Goal: Information Seeking & Learning: Learn about a topic

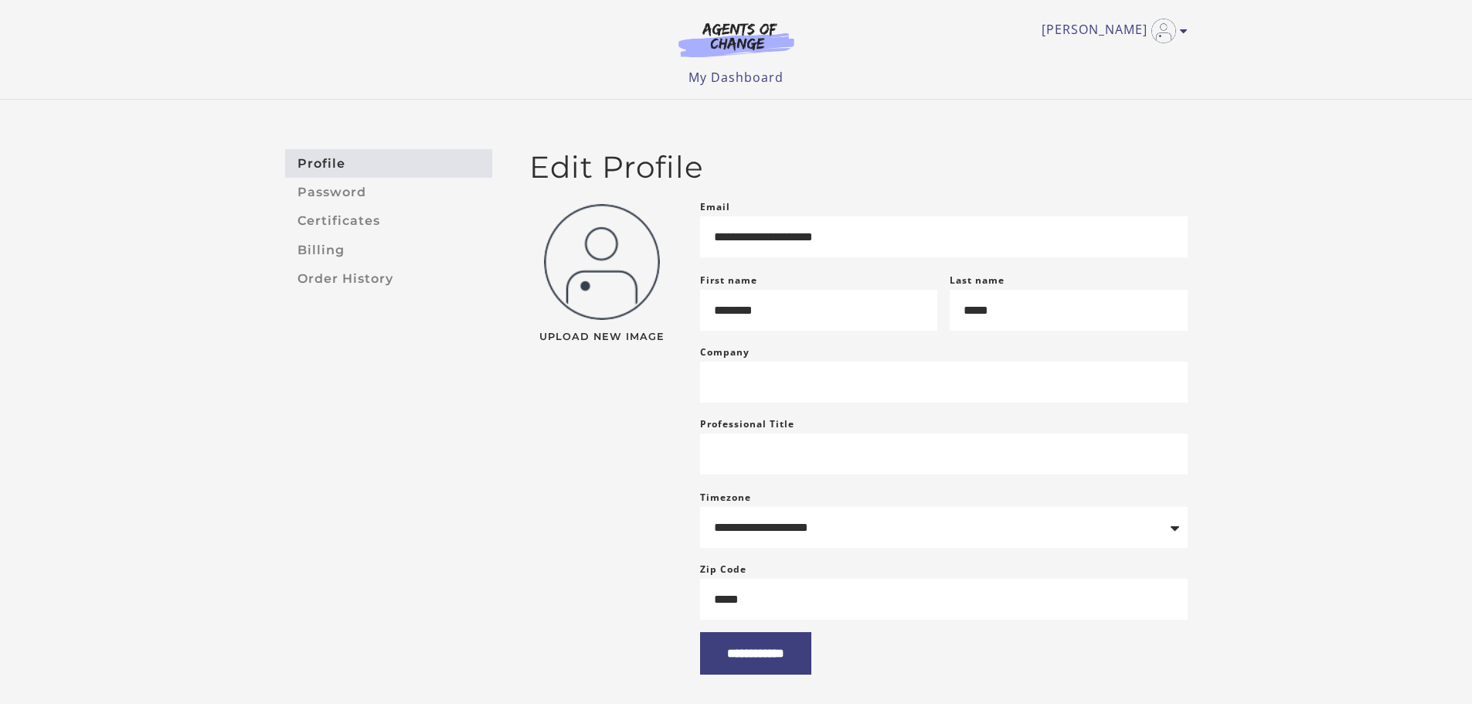
click at [749, 40] on img at bounding box center [736, 40] width 148 height 36
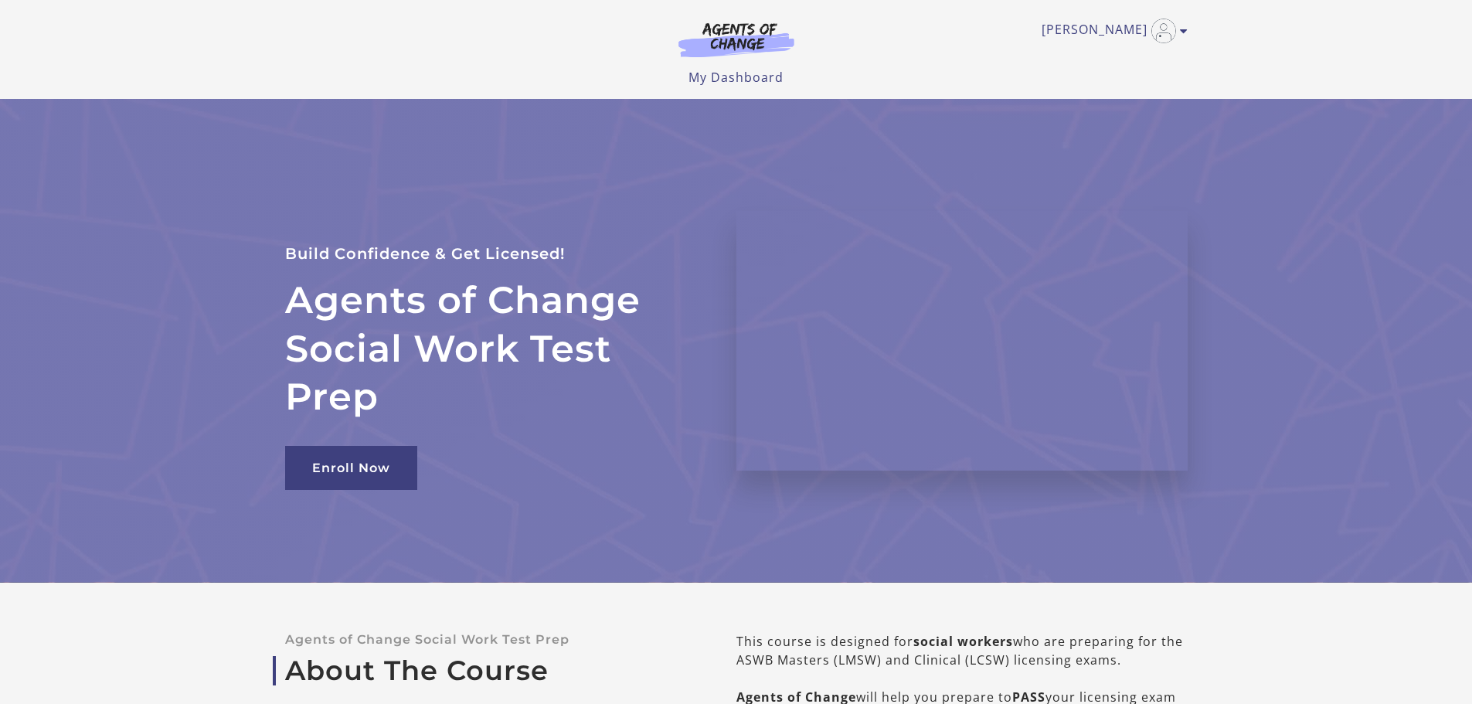
click at [735, 79] on link "My Dashboard" at bounding box center [735, 77] width 95 height 17
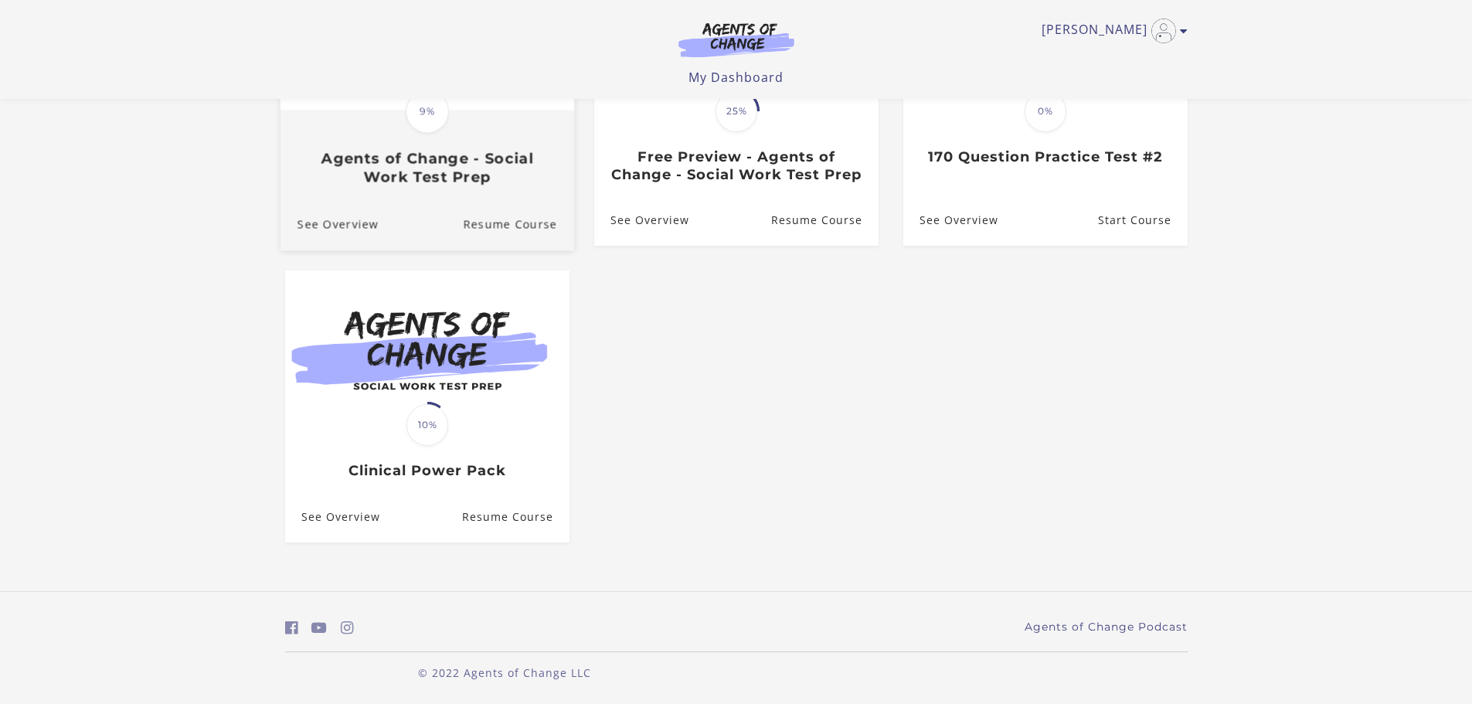
scroll to position [73, 0]
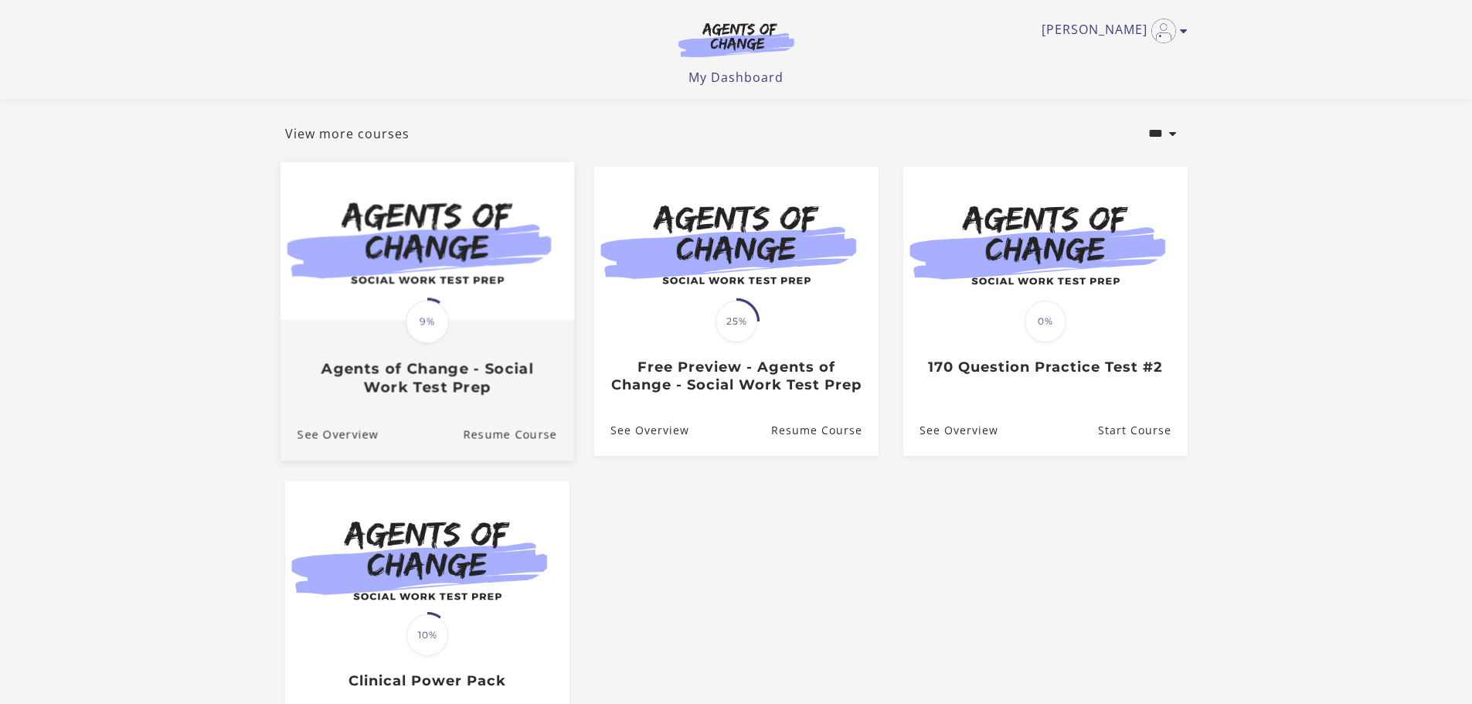
click at [392, 281] on img at bounding box center [427, 240] width 294 height 158
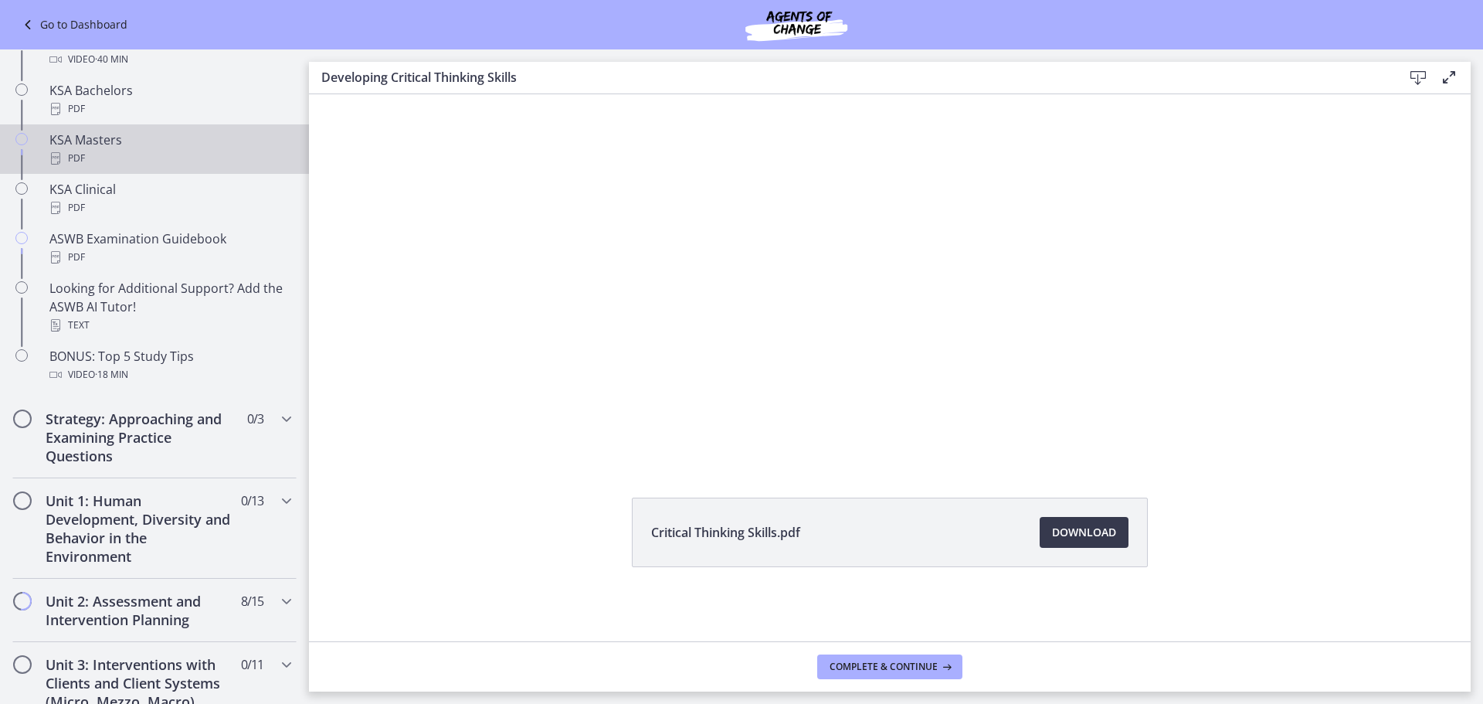
scroll to position [850, 0]
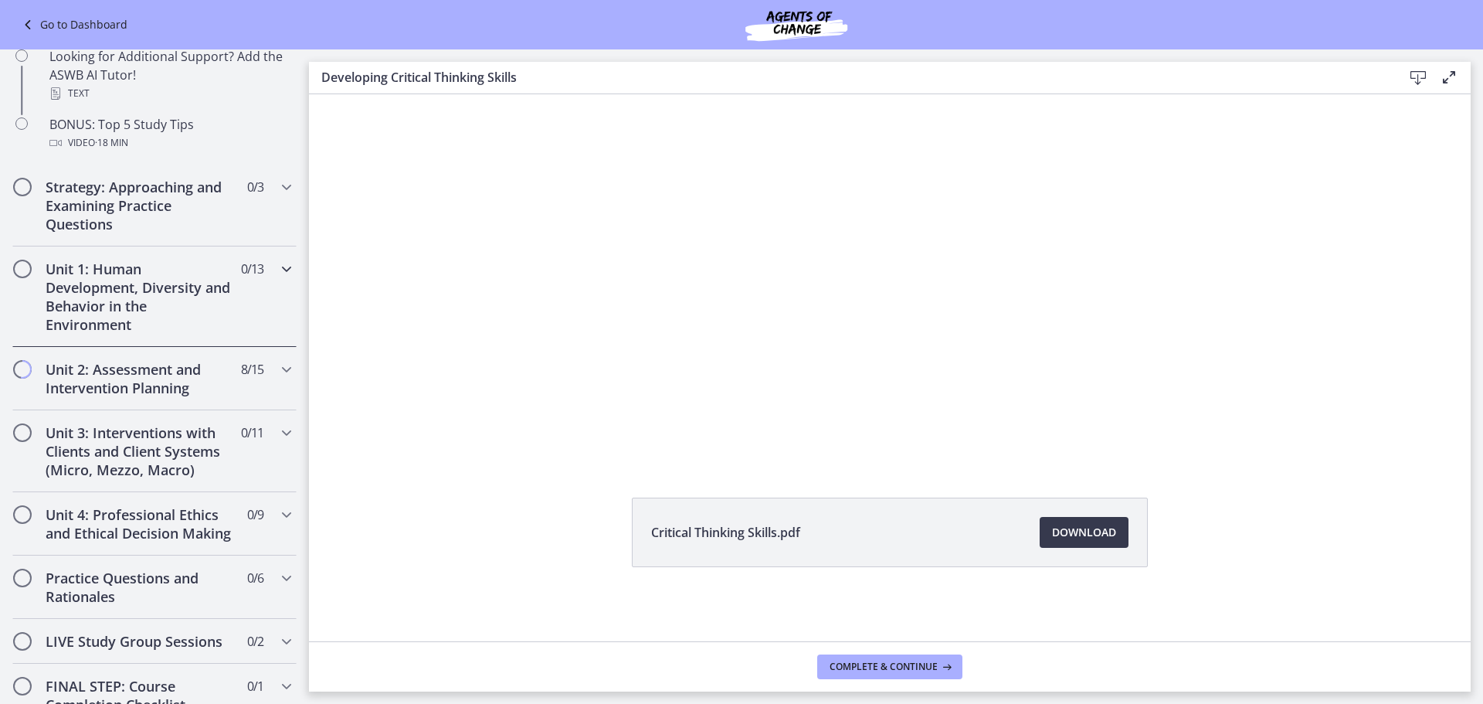
click at [91, 285] on h2 "Unit 1: Human Development, Diversity and Behavior in the Environment" at bounding box center [140, 297] width 188 height 74
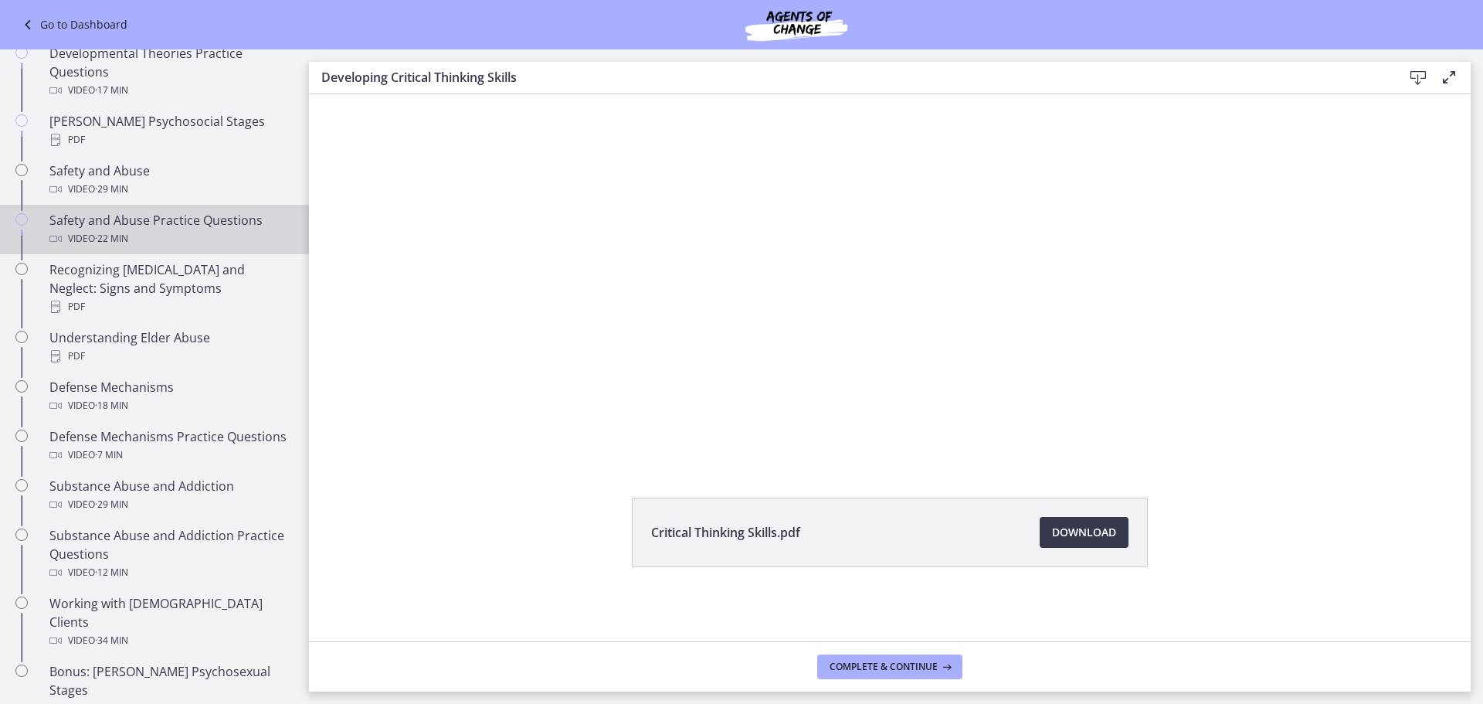
scroll to position [463, 0]
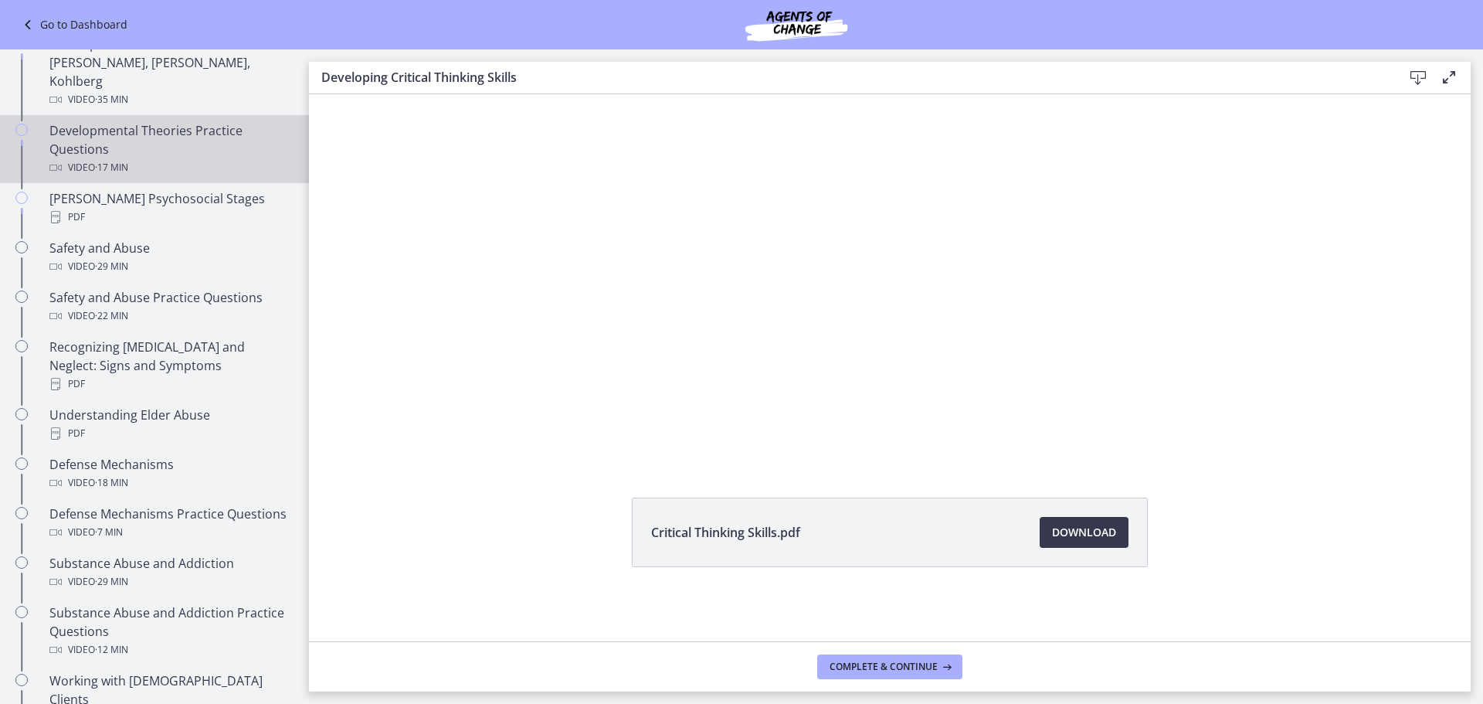
click at [160, 158] on div "Video · 17 min" at bounding box center [169, 167] width 241 height 19
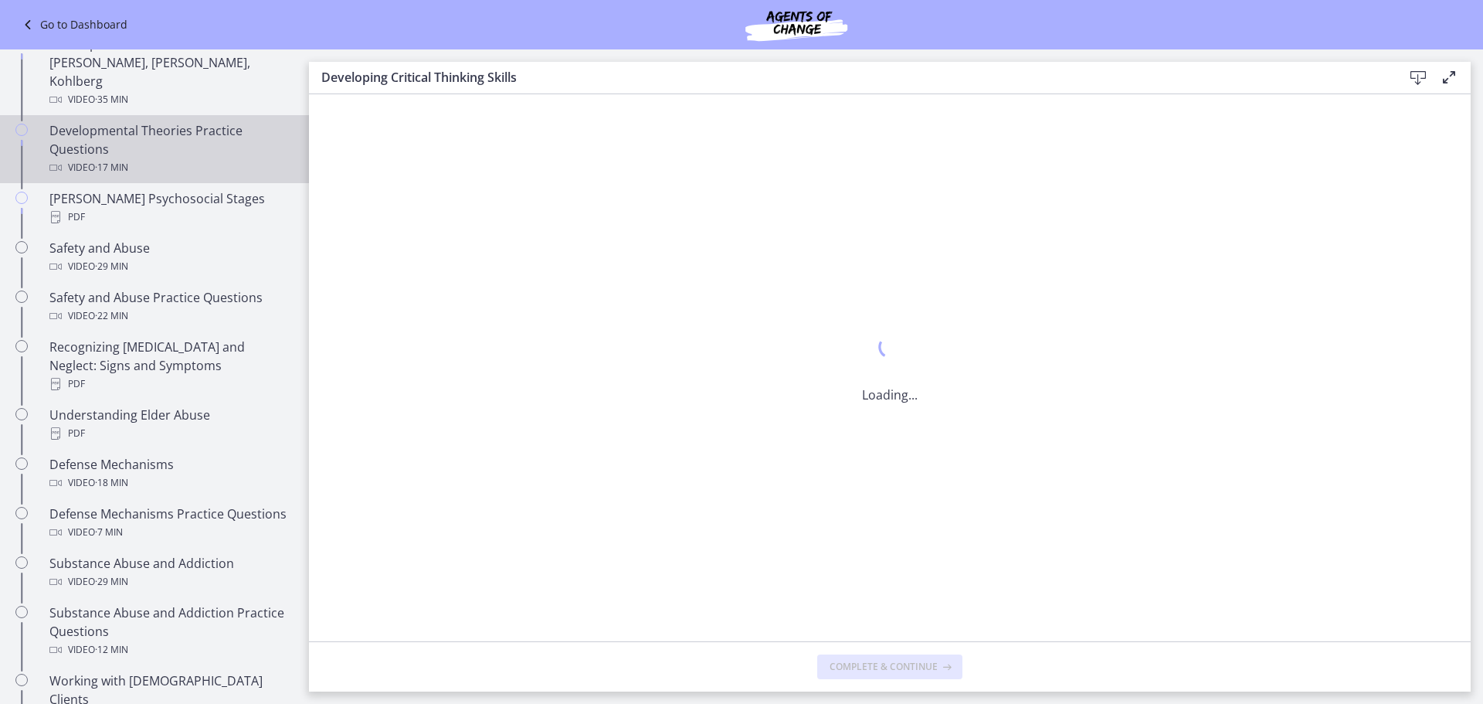
scroll to position [0, 0]
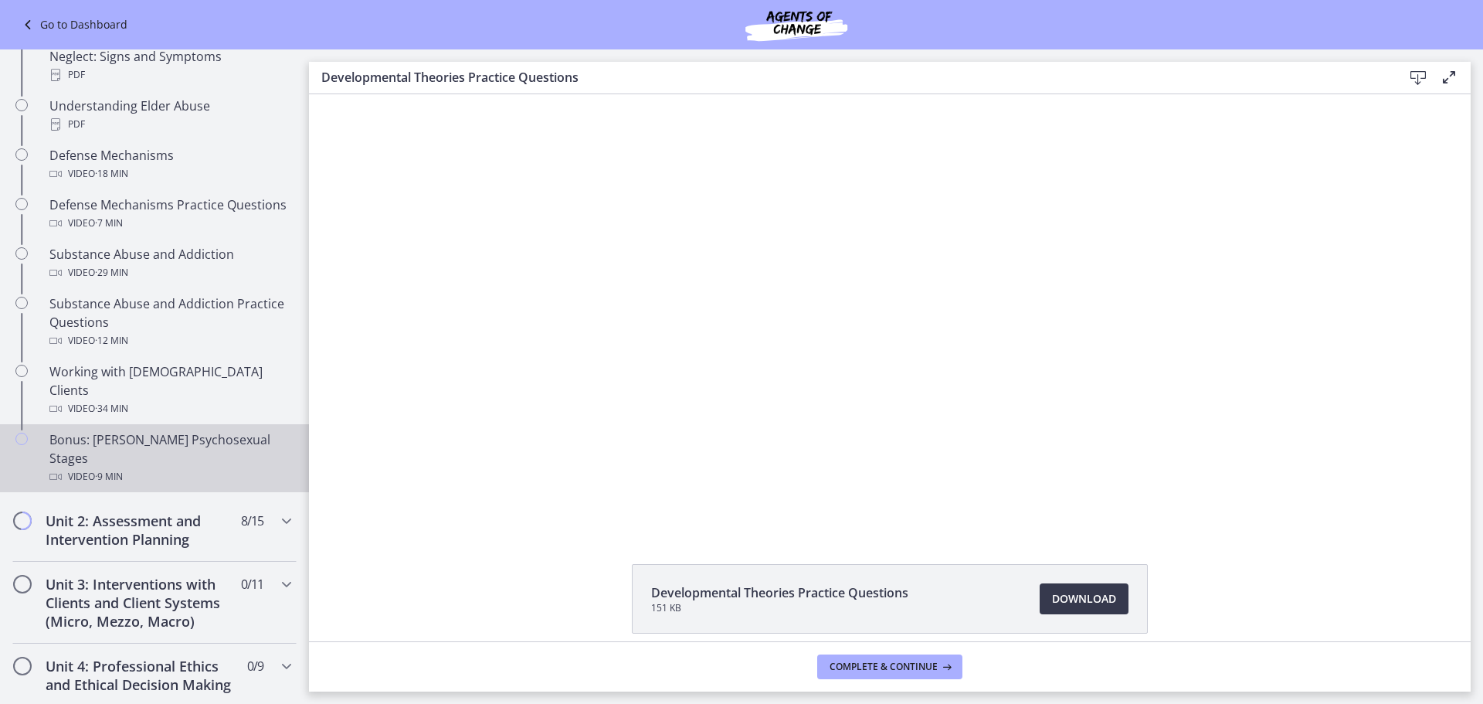
scroll to position [927, 0]
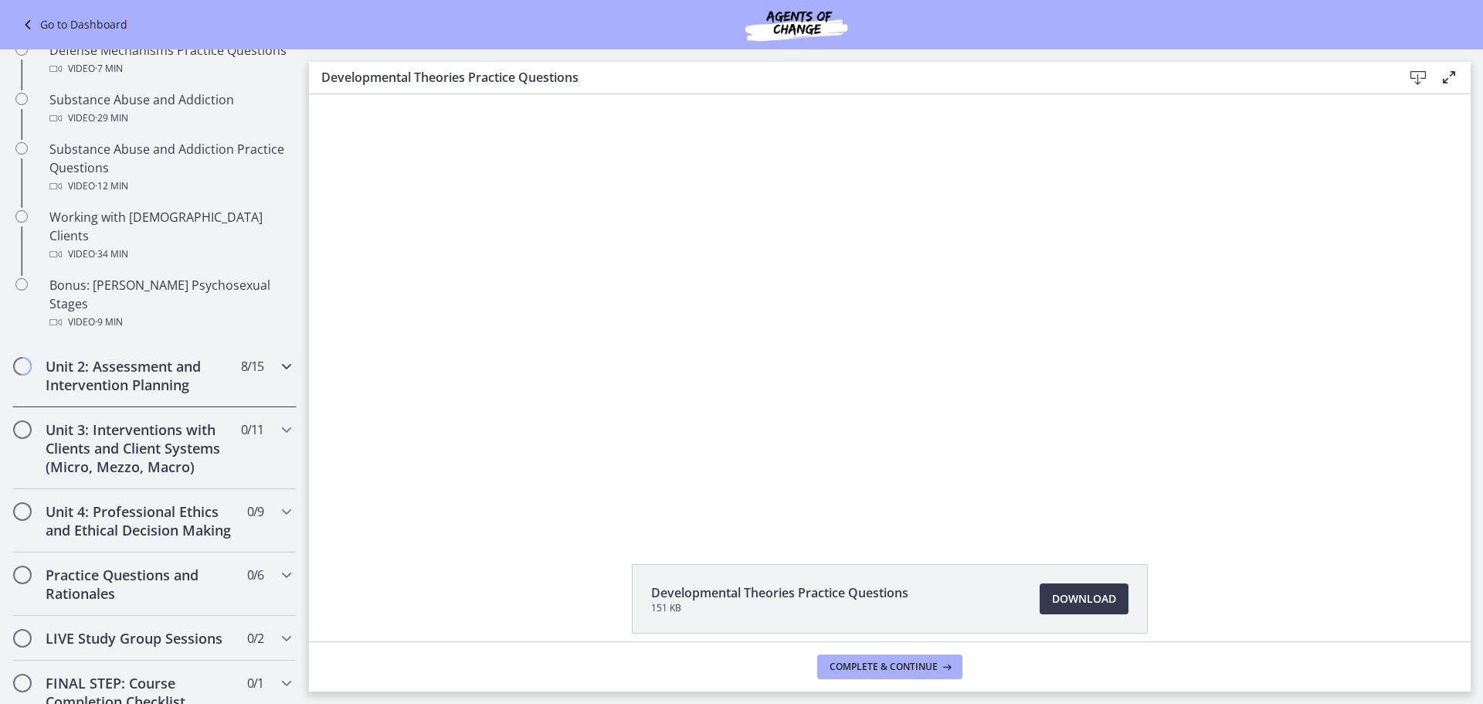
click at [148, 357] on h2 "Unit 2: Assessment and Intervention Planning" at bounding box center [140, 375] width 188 height 37
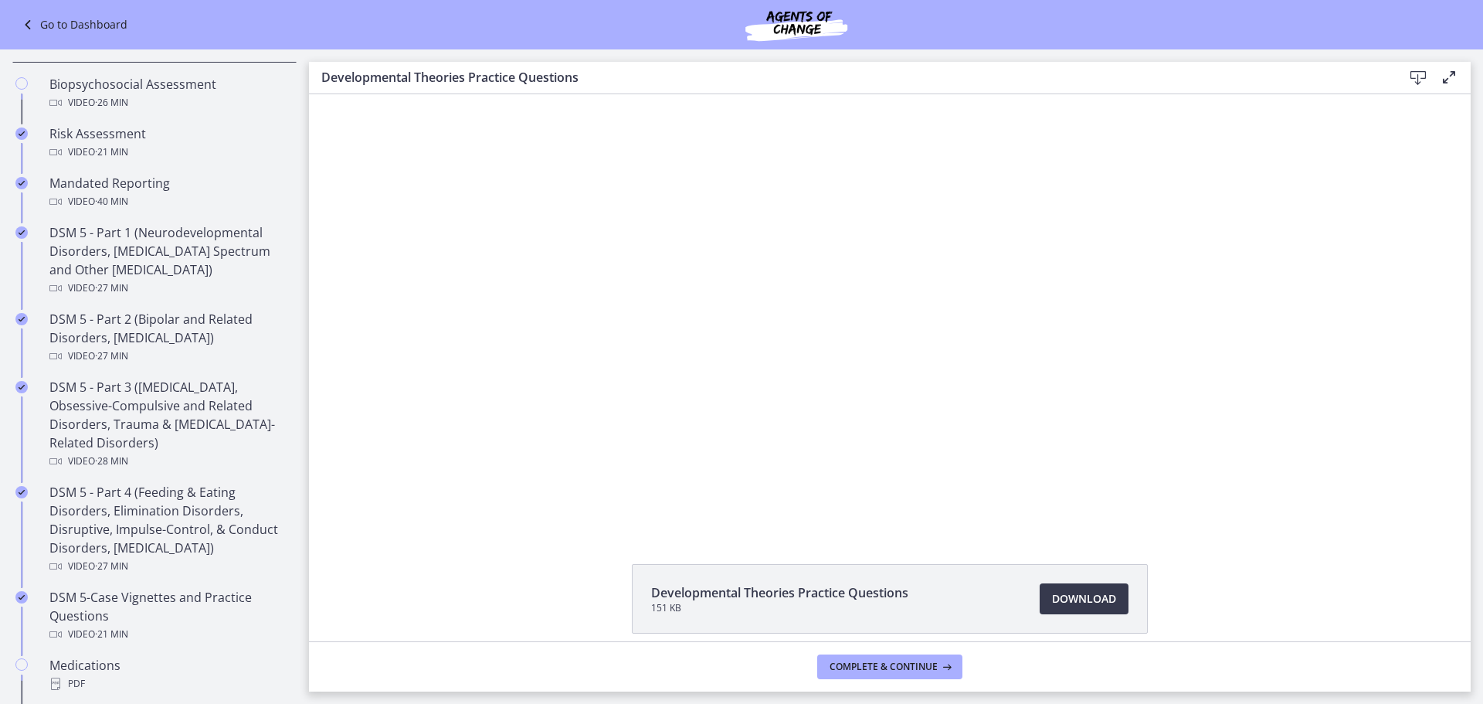
scroll to position [463, 0]
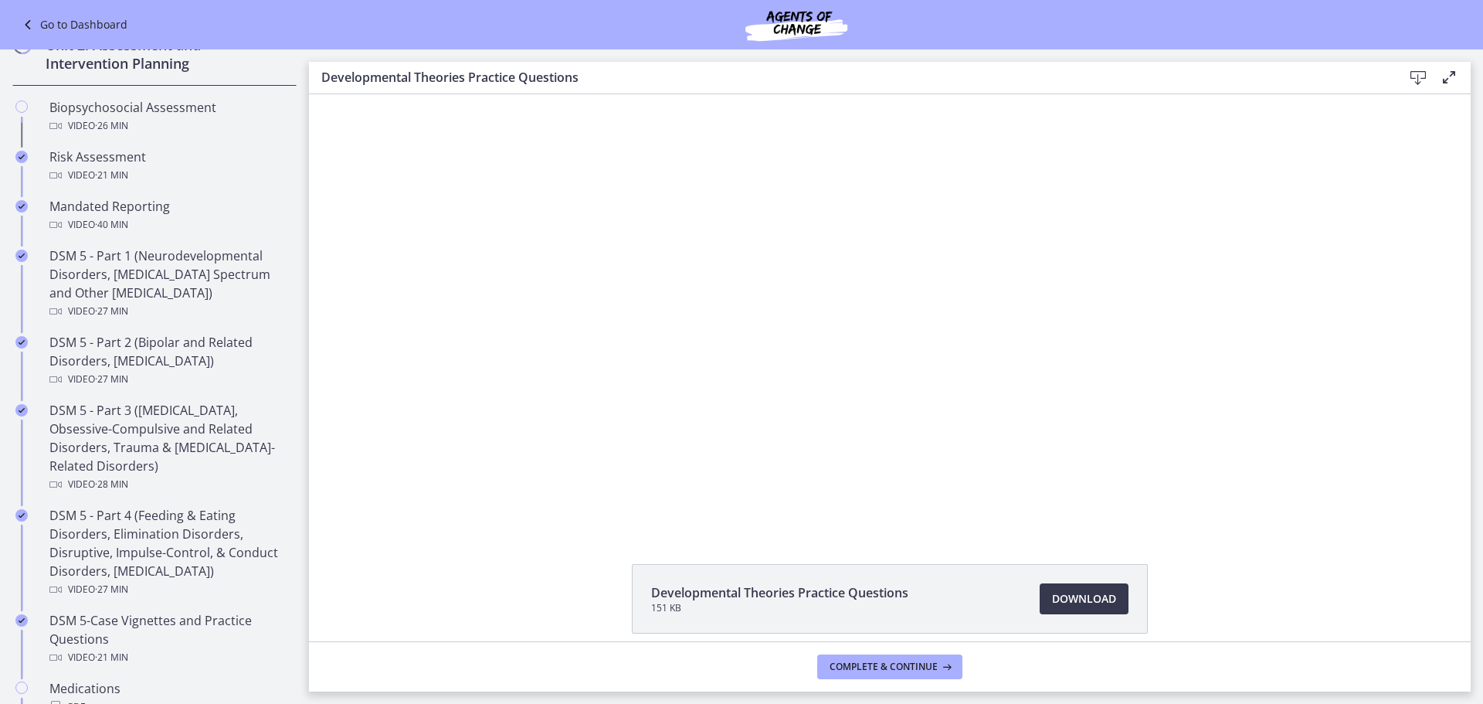
drag, startPoint x: 304, startPoint y: 372, endPoint x: 48, endPoint y: 143, distance: 343.0
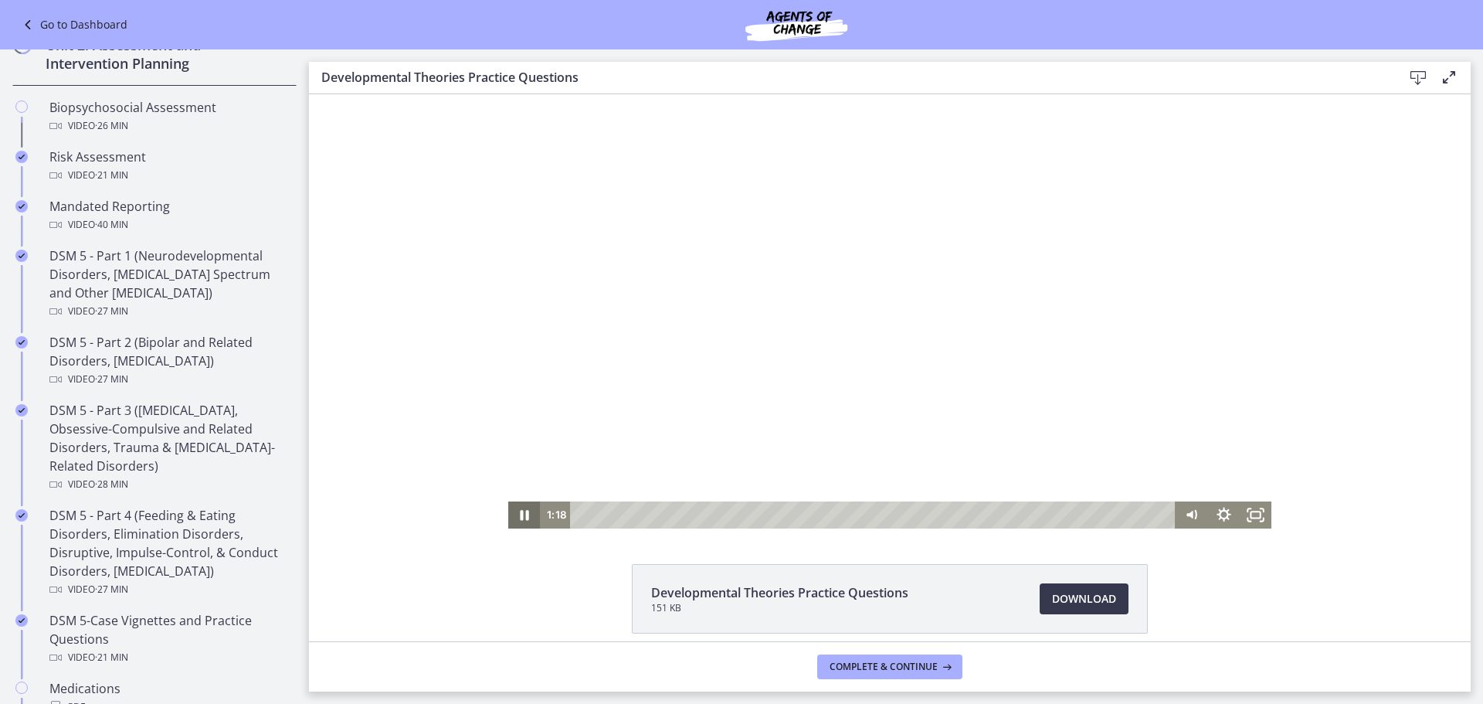
click at [518, 518] on icon "Pause" at bounding box center [524, 514] width 32 height 27
click at [525, 517] on icon "Play Video" at bounding box center [526, 514] width 38 height 32
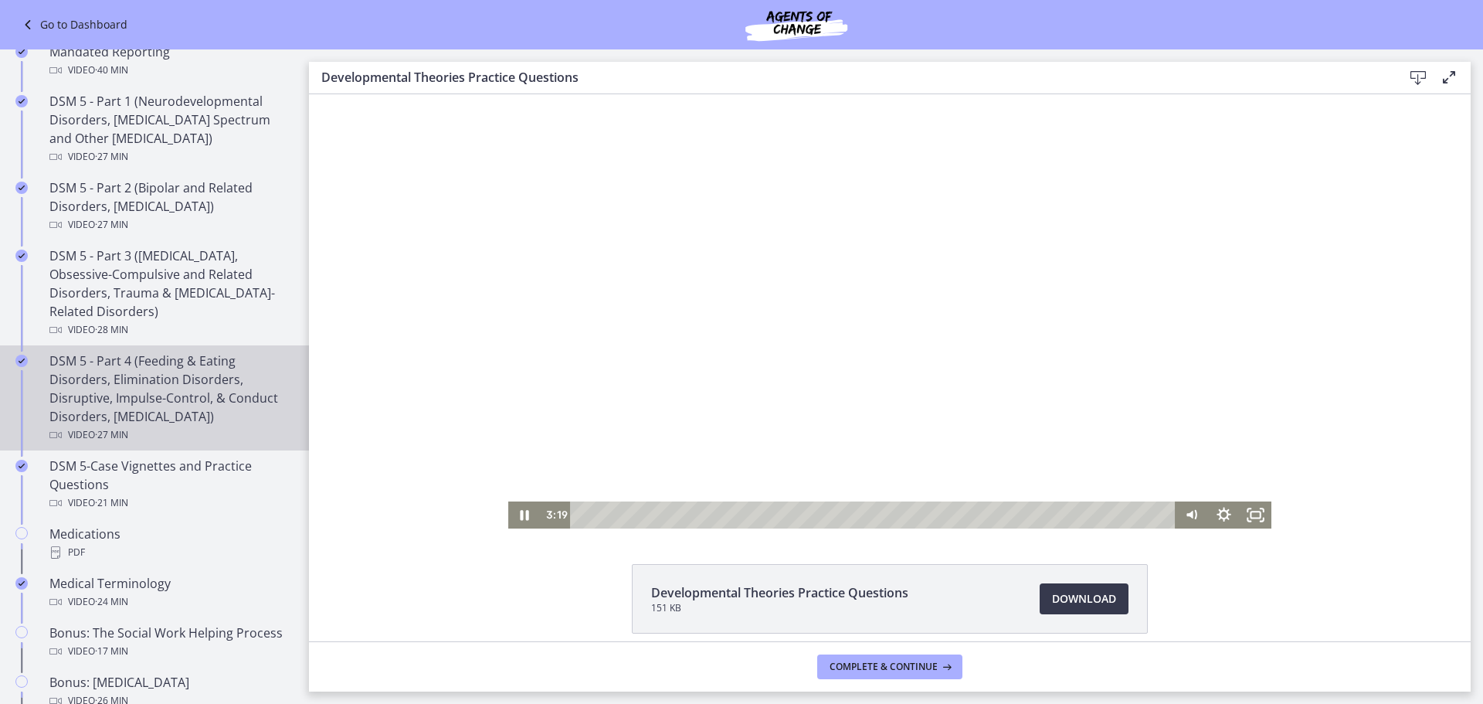
scroll to position [695, 0]
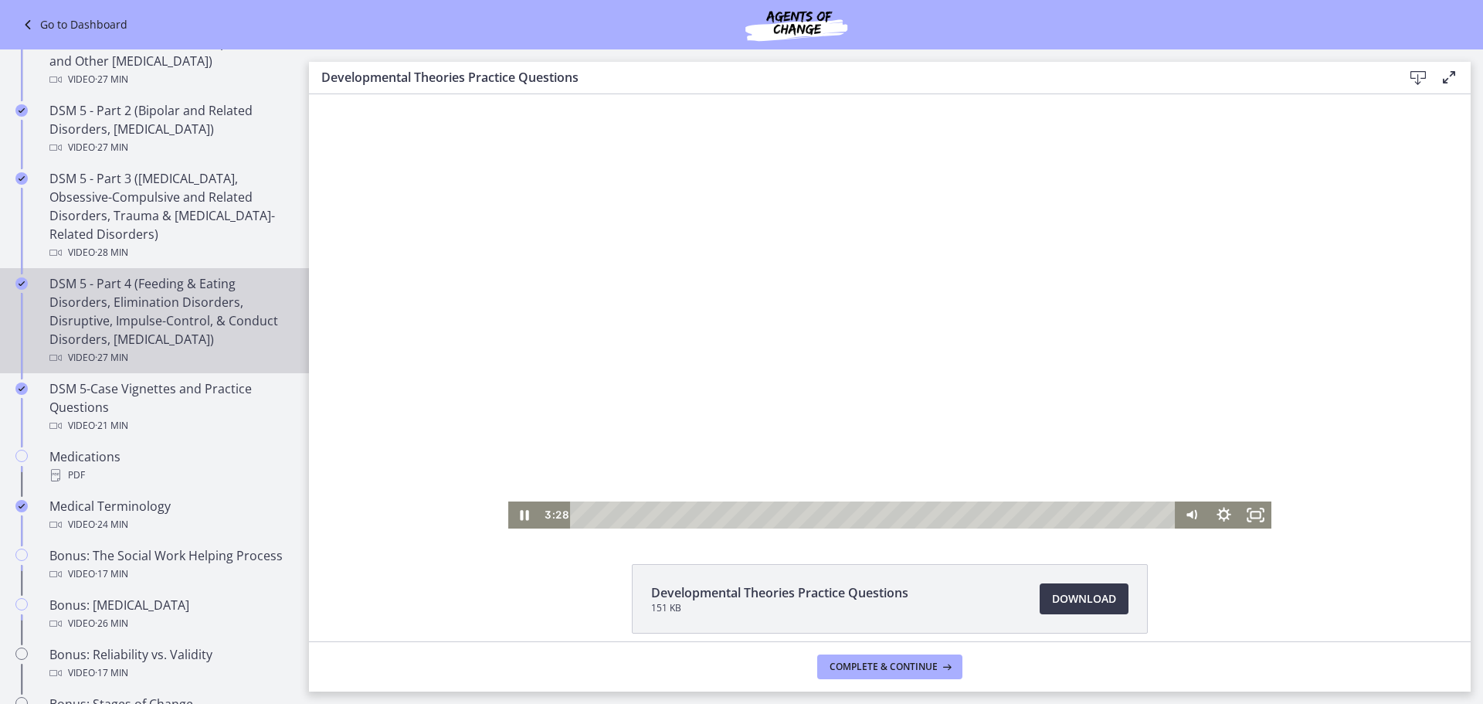
click at [147, 293] on div "DSM 5 - Part 4 (Feeding & Eating Disorders, Elimination Disorders, Disruptive, …" at bounding box center [169, 320] width 241 height 93
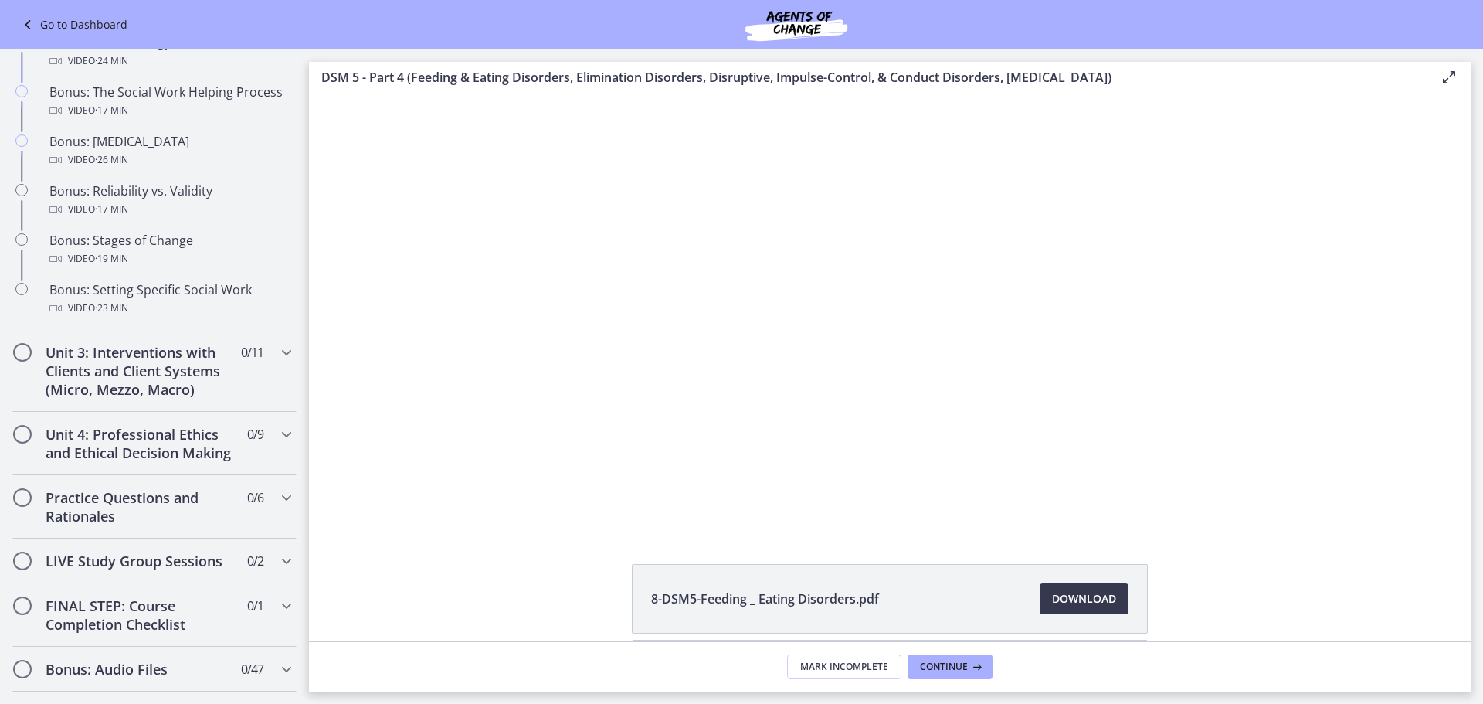
scroll to position [1236, 0]
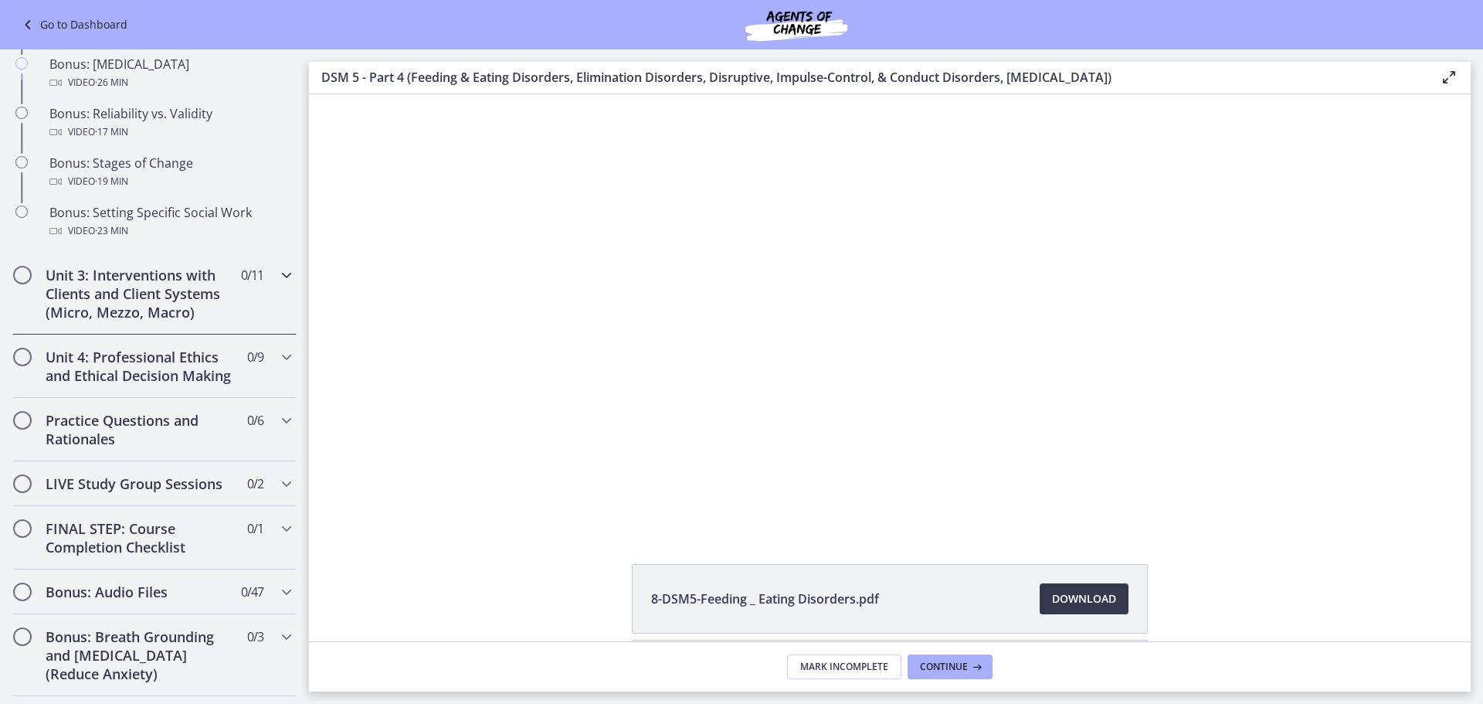
click at [277, 284] on icon "Chapters" at bounding box center [286, 275] width 19 height 19
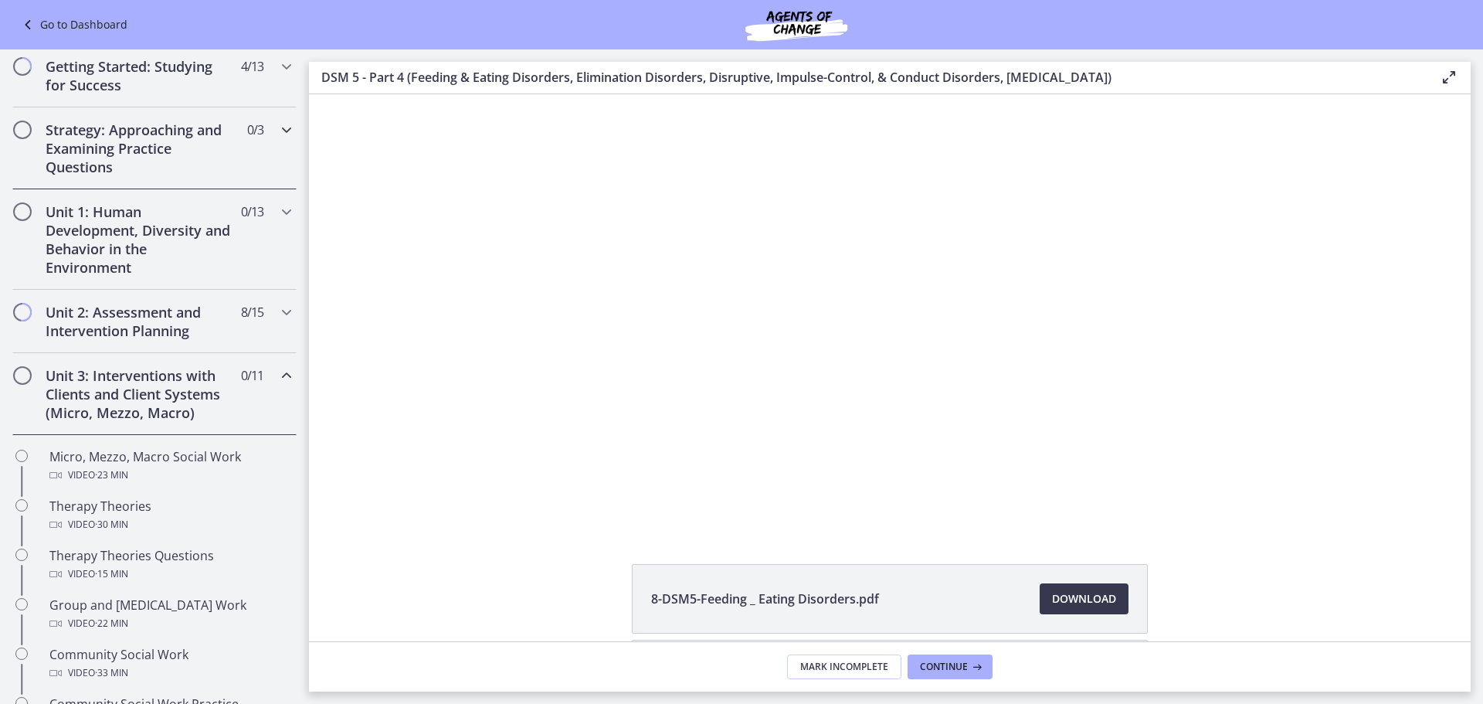
scroll to position [119, 0]
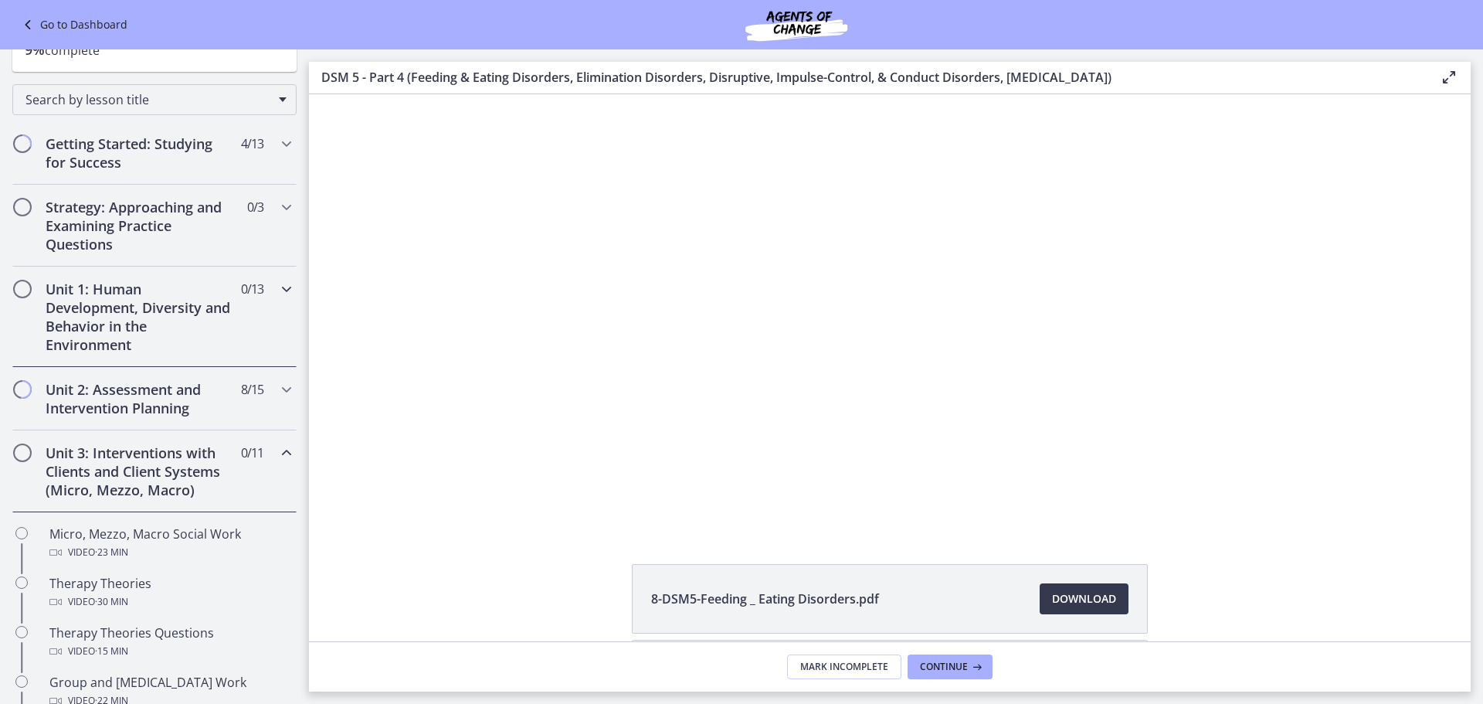
click at [119, 297] on h2 "Unit 1: Human Development, Diversity and Behavior in the Environment" at bounding box center [140, 317] width 188 height 74
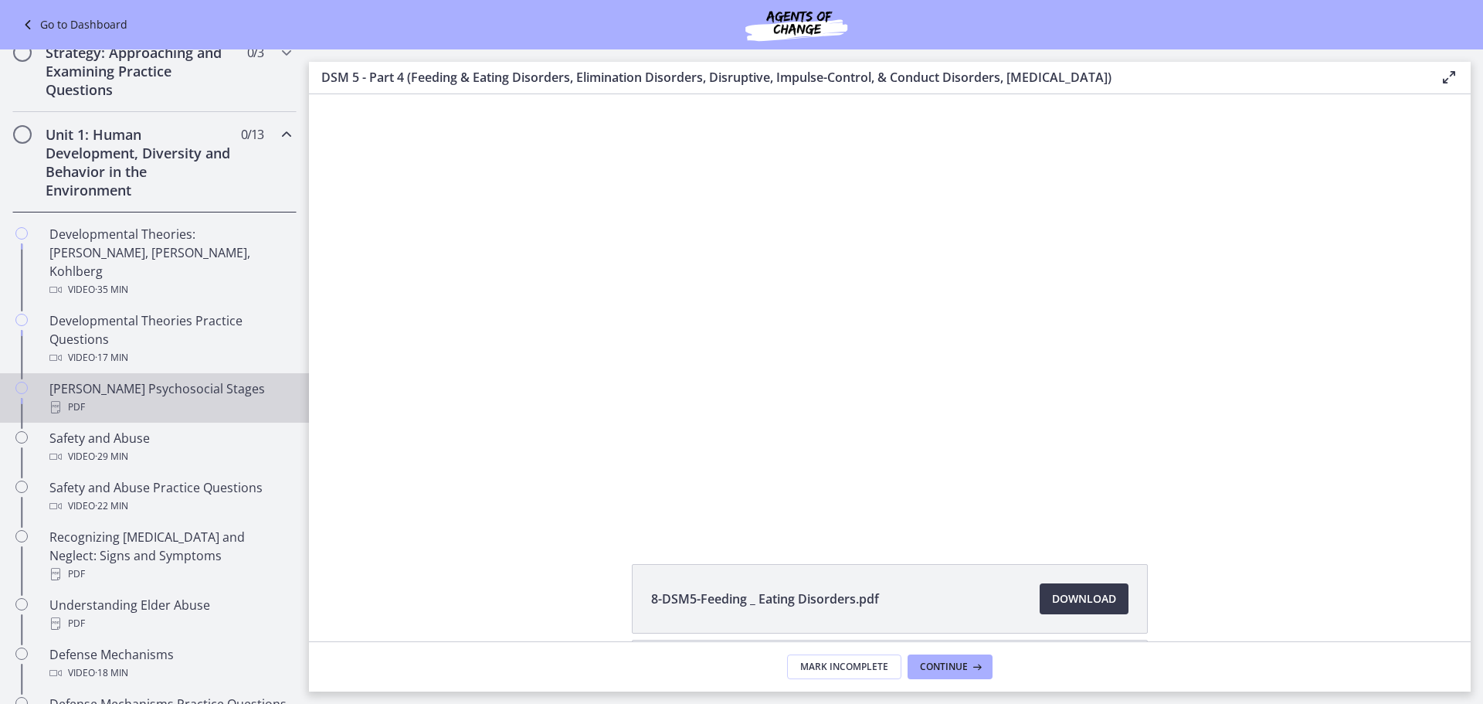
scroll to position [42, 0]
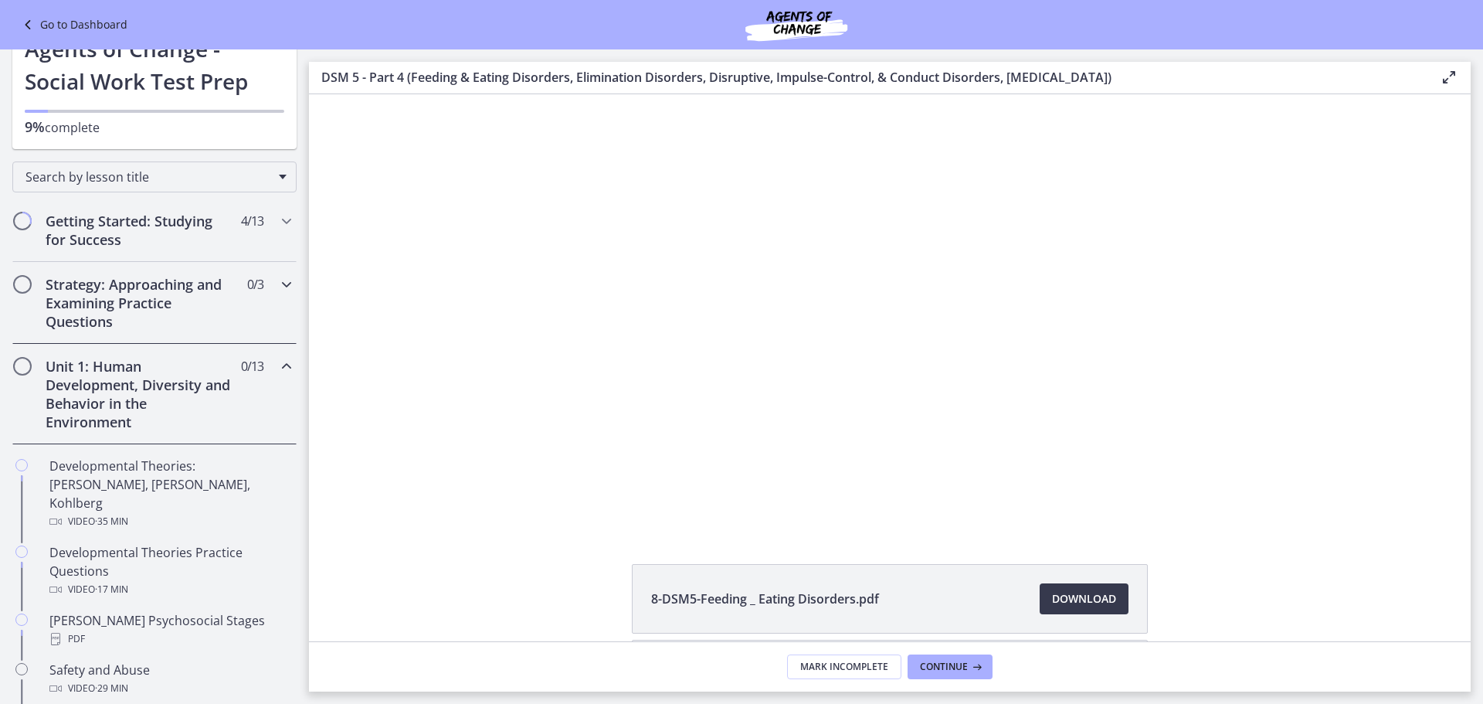
click at [126, 304] on h2 "Strategy: Approaching and Examining Practice Questions" at bounding box center [140, 303] width 188 height 56
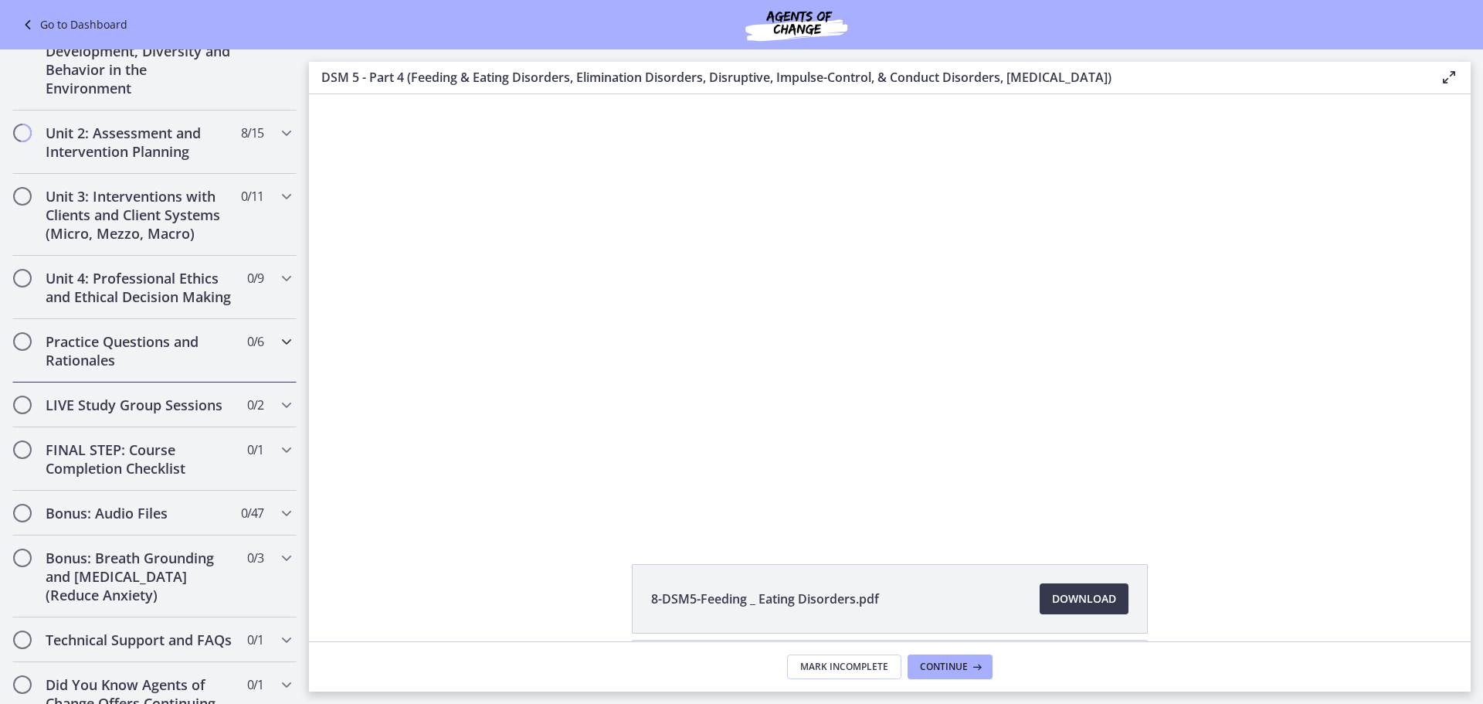
scroll to position [477, 0]
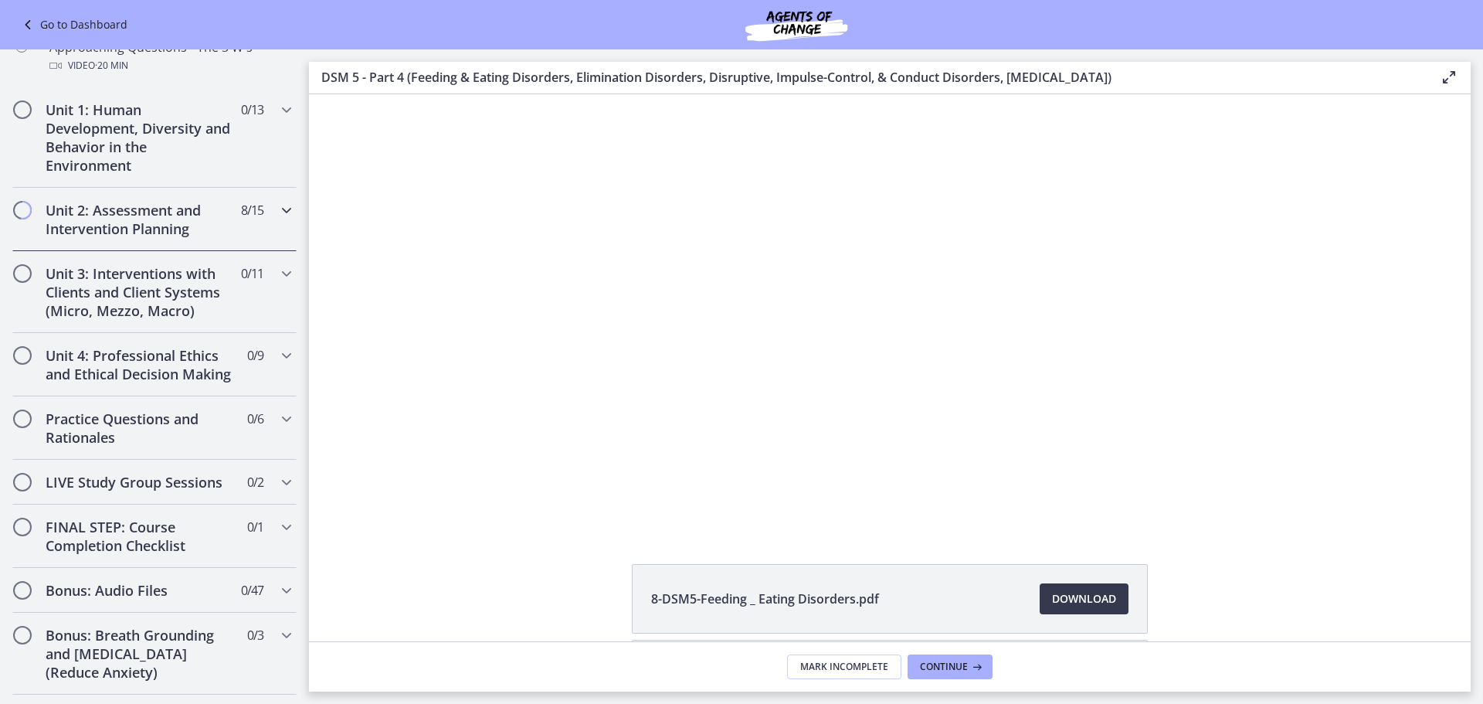
click at [144, 217] on h2 "Unit 2: Assessment and Intervention Planning" at bounding box center [140, 219] width 188 height 37
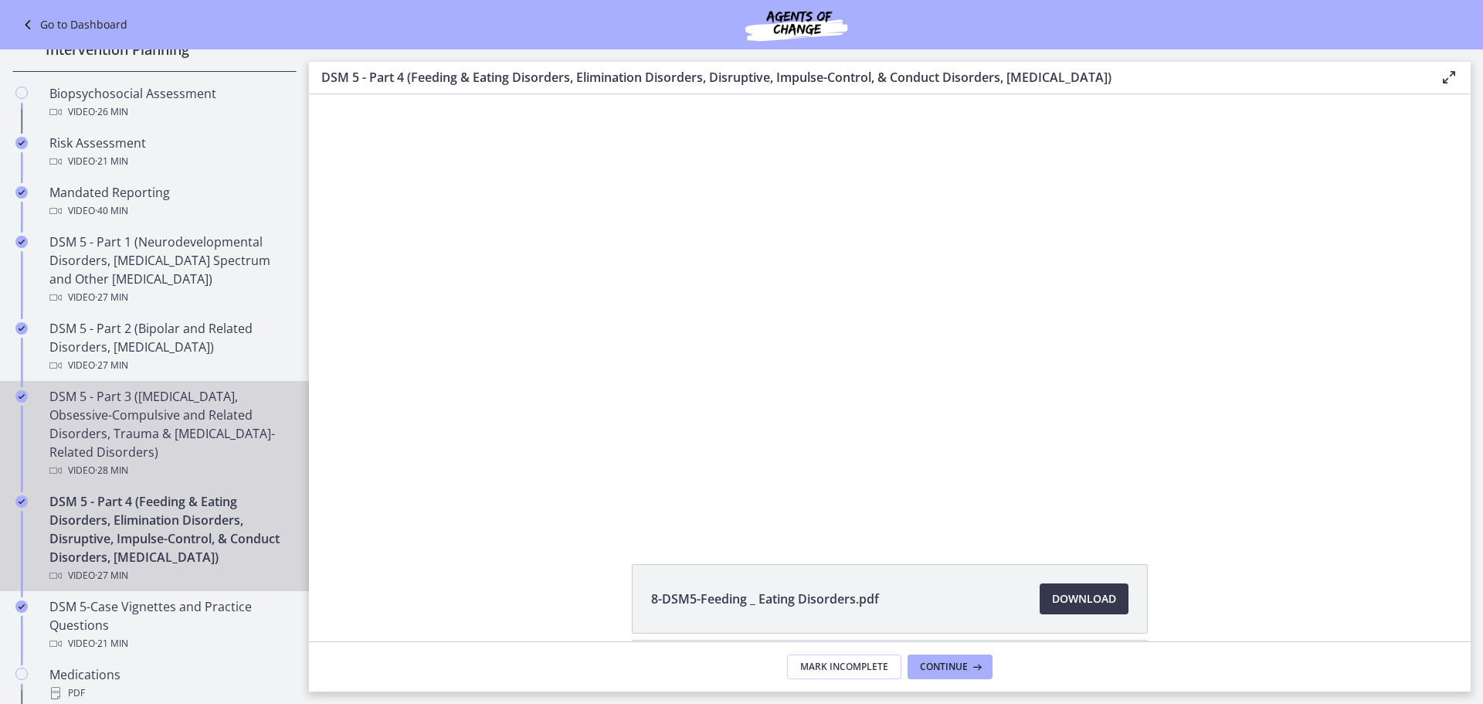
scroll to position [555, 0]
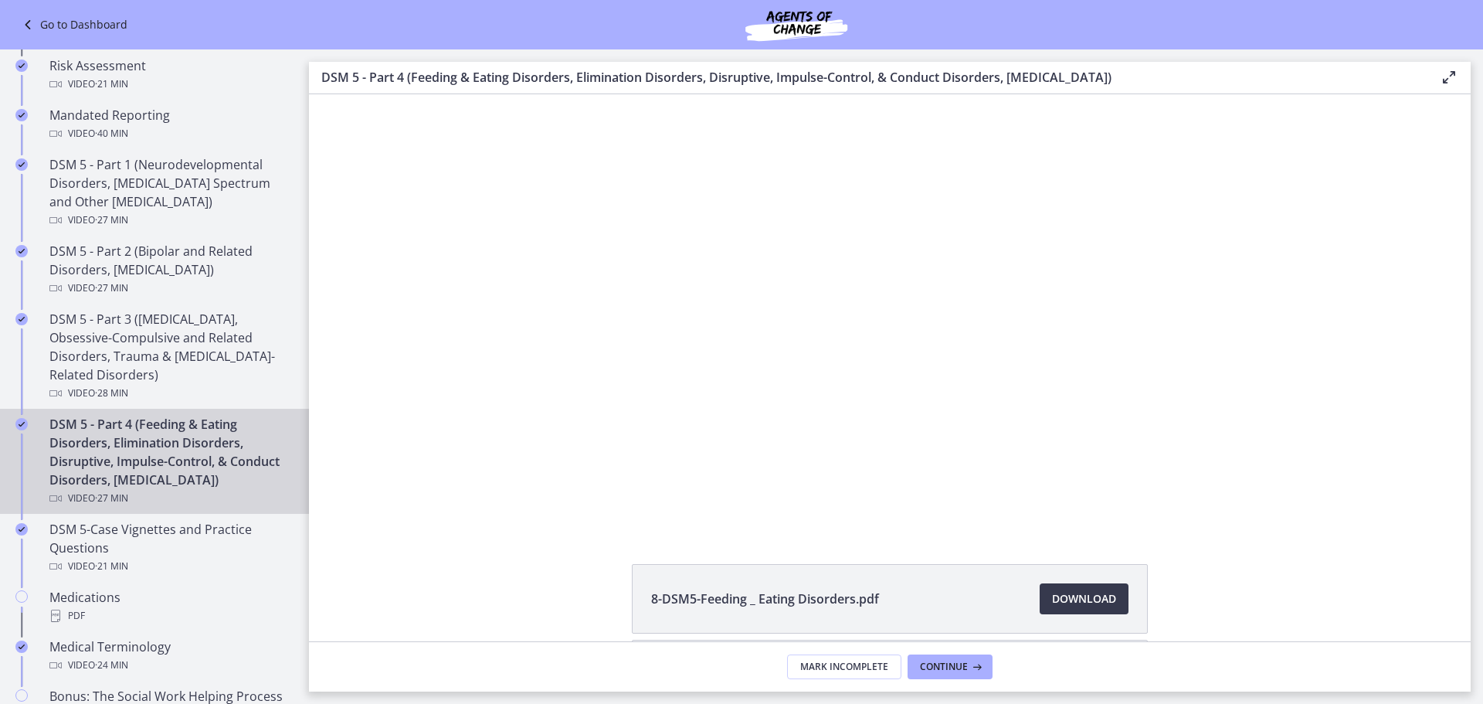
click at [92, 448] on div "DSM 5 - Part 4 (Feeding & Eating Disorders, Elimination Disorders, Disruptive, …" at bounding box center [169, 461] width 241 height 93
click at [131, 459] on div "DSM 5 - Part 4 (Feeding & Eating Disorders, Elimination Disorders, Disruptive, …" at bounding box center [169, 461] width 241 height 93
click at [54, 460] on div "DSM 5 - Part 4 (Feeding & Eating Disorders, Elimination Disorders, Disruptive, …" at bounding box center [169, 461] width 241 height 93
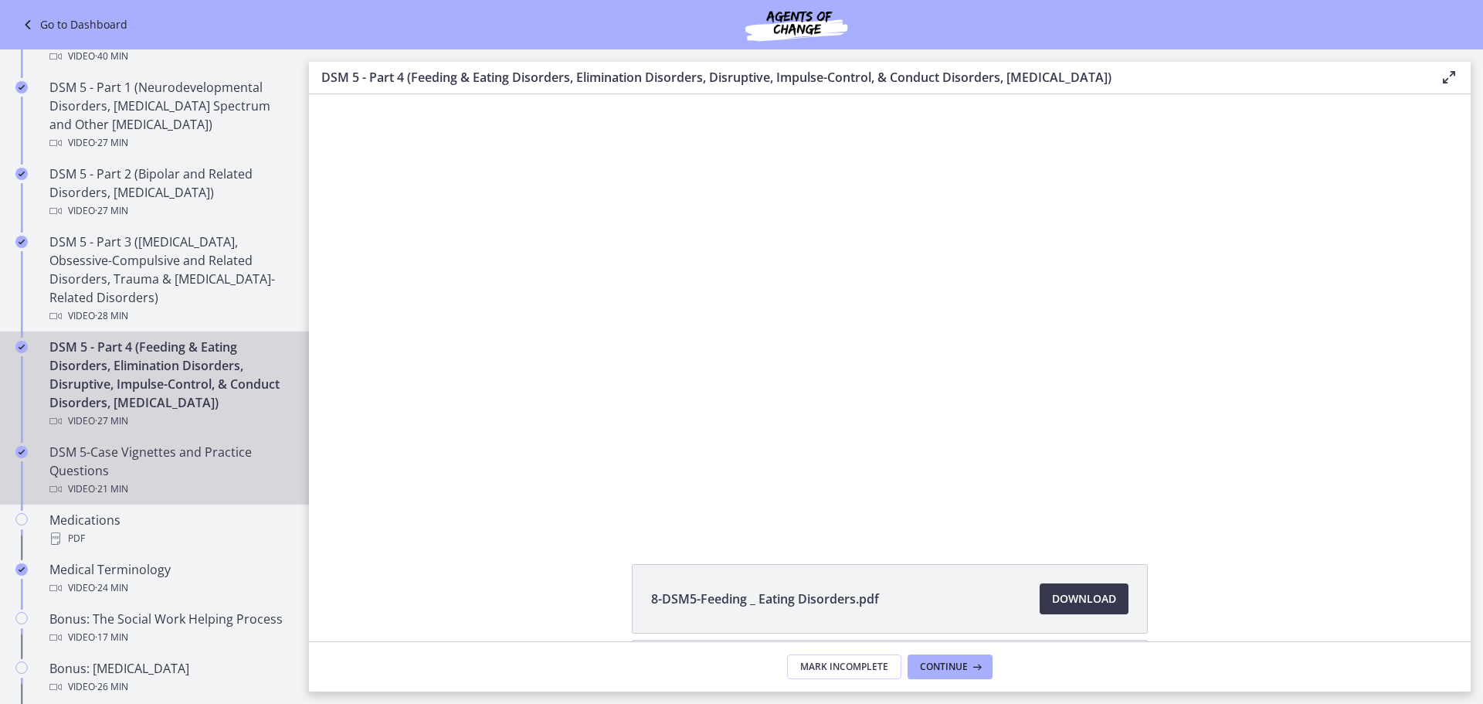
click at [161, 491] on div "DSM 5-Case Vignettes and Practice Questions Video · 21 min" at bounding box center [169, 471] width 241 height 56
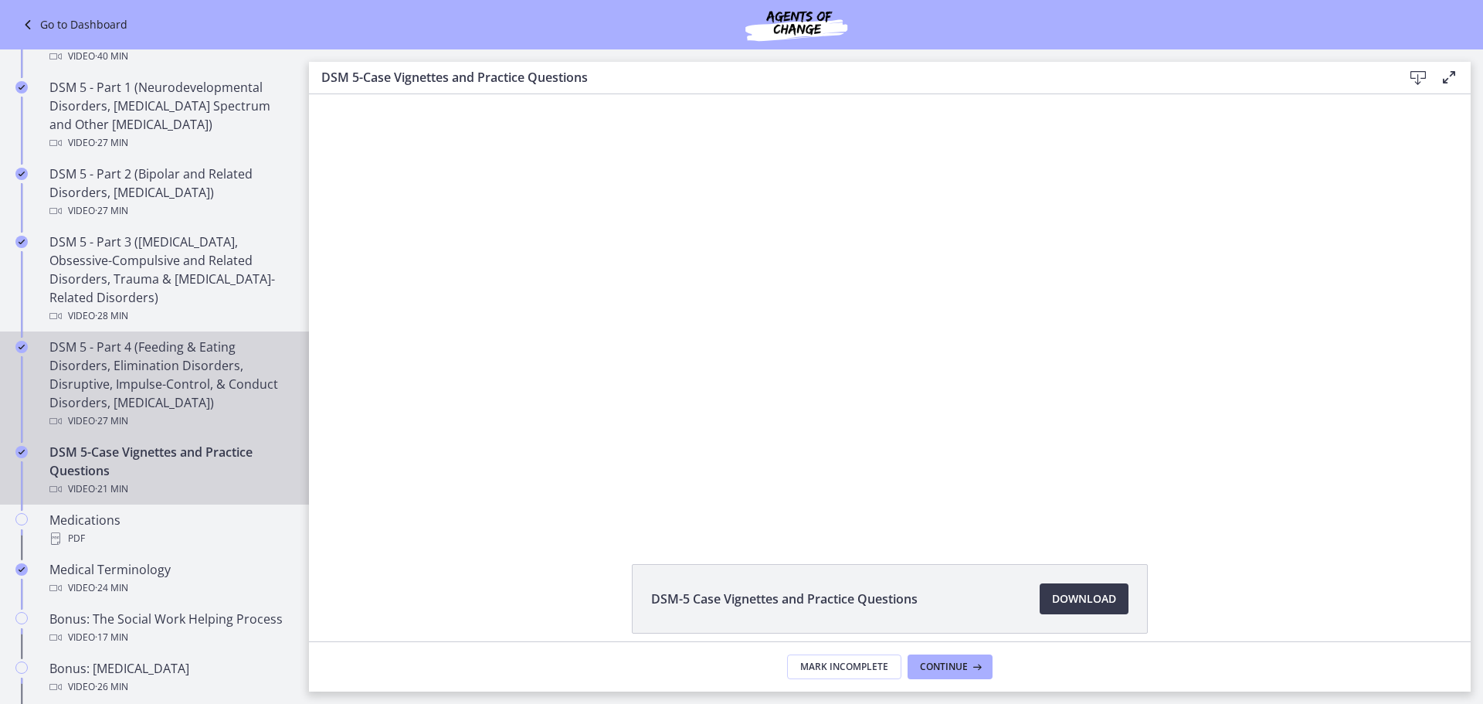
click at [99, 375] on div "DSM 5 - Part 4 (Feeding & Eating Disorders, Elimination Disorders, Disruptive, …" at bounding box center [169, 384] width 241 height 93
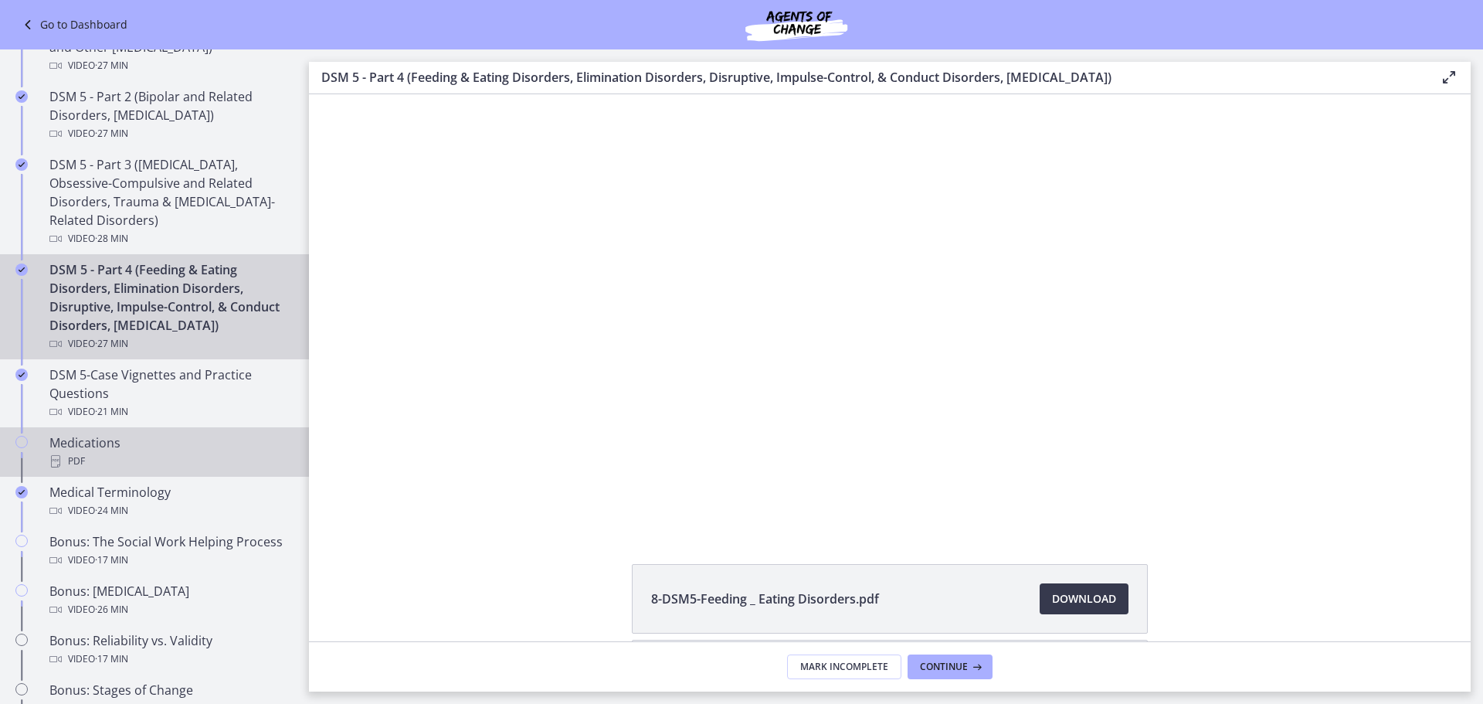
scroll to position [786, 0]
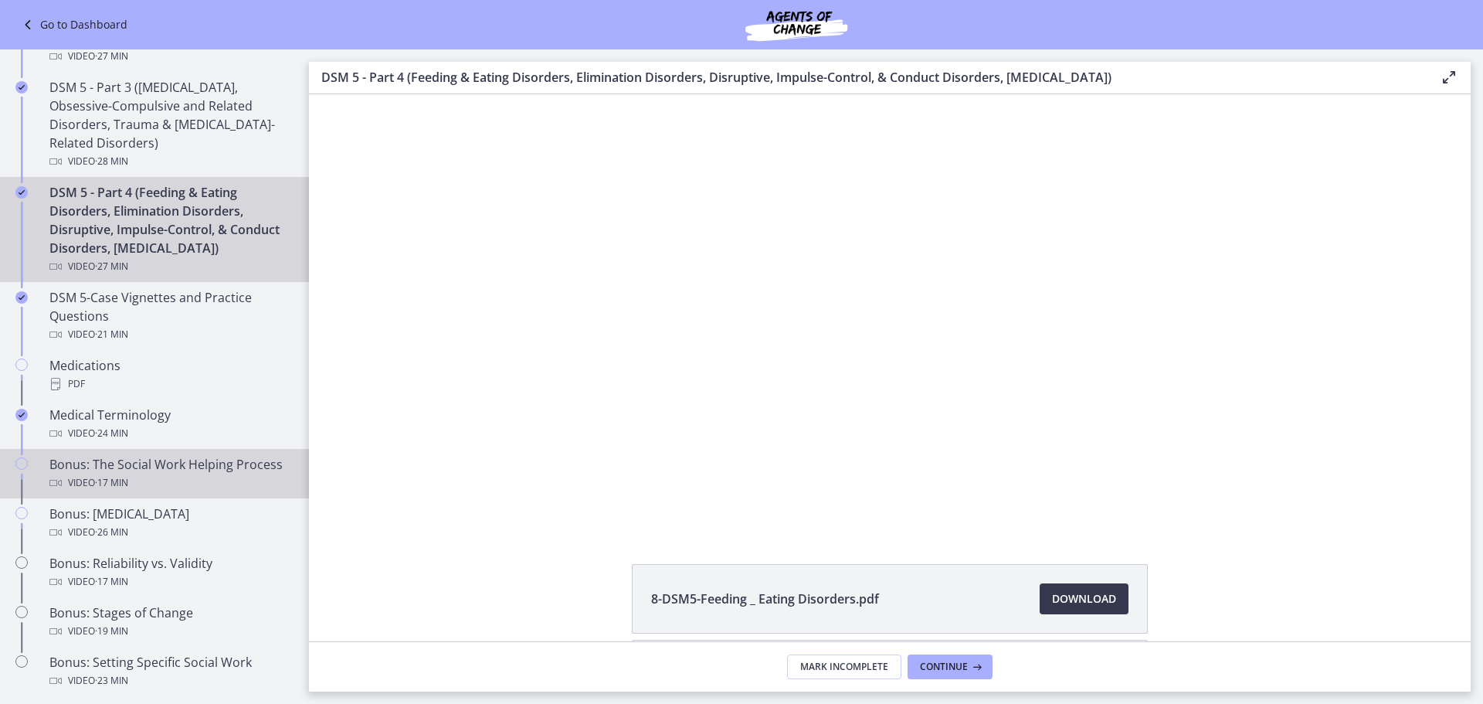
click at [184, 492] on div "Video · 17 min" at bounding box center [169, 483] width 241 height 19
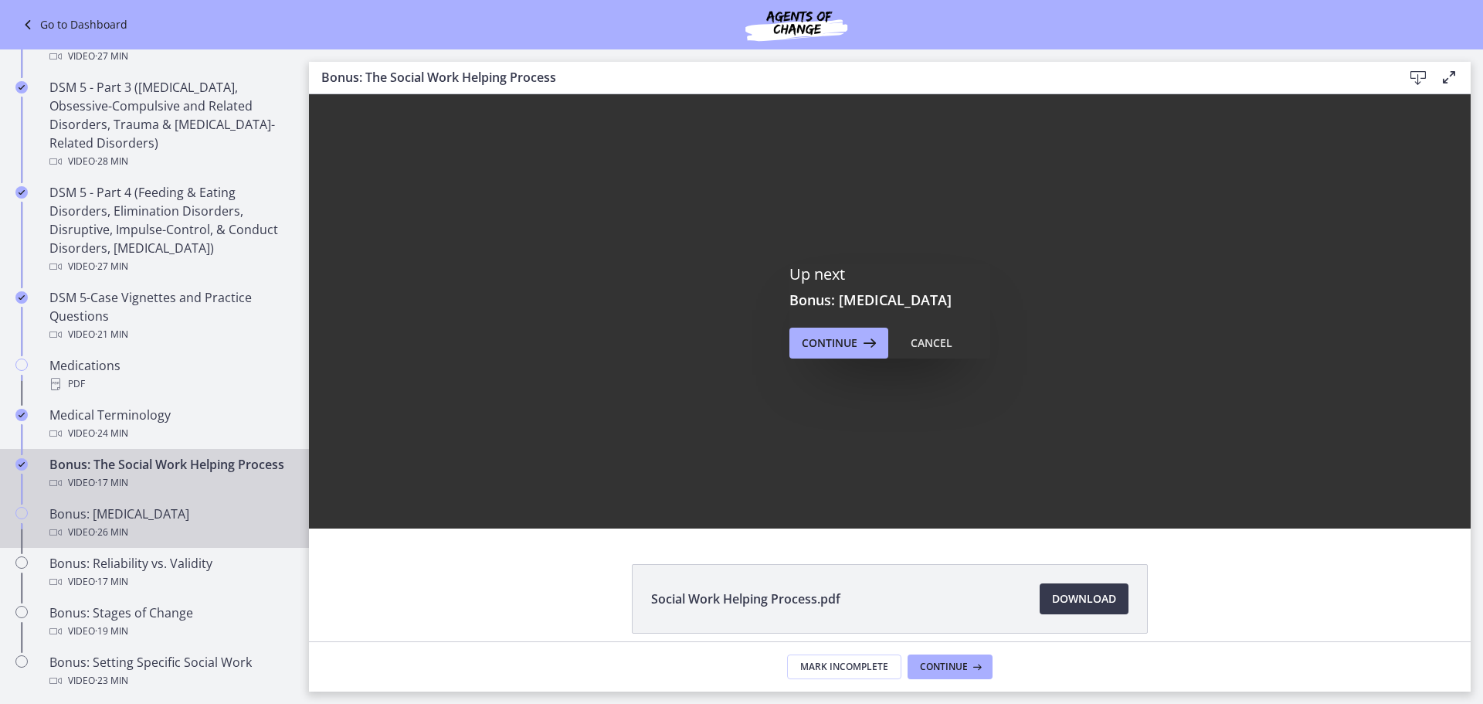
click at [165, 538] on div "Bonus: [MEDICAL_DATA] Video · 26 min" at bounding box center [169, 522] width 241 height 37
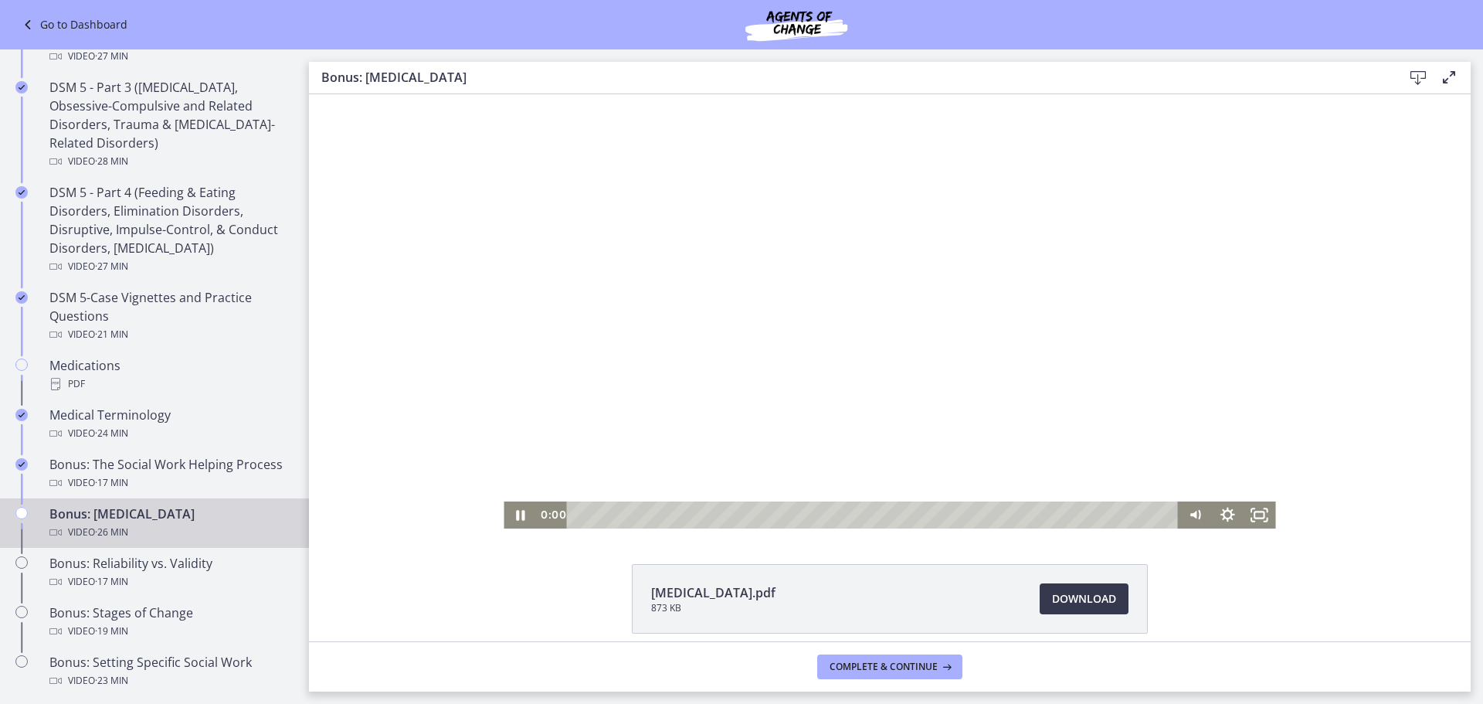
click at [545, 528] on html "Click for sound @keyframes VOLUME_SMALL_WAVE_FLASH { 0% { opacity: 0; } 33% { o…" at bounding box center [890, 311] width 1162 height 434
click at [515, 516] on icon "Pause" at bounding box center [520, 514] width 32 height 27
